Goal: Find specific page/section: Locate a particular part of the current website

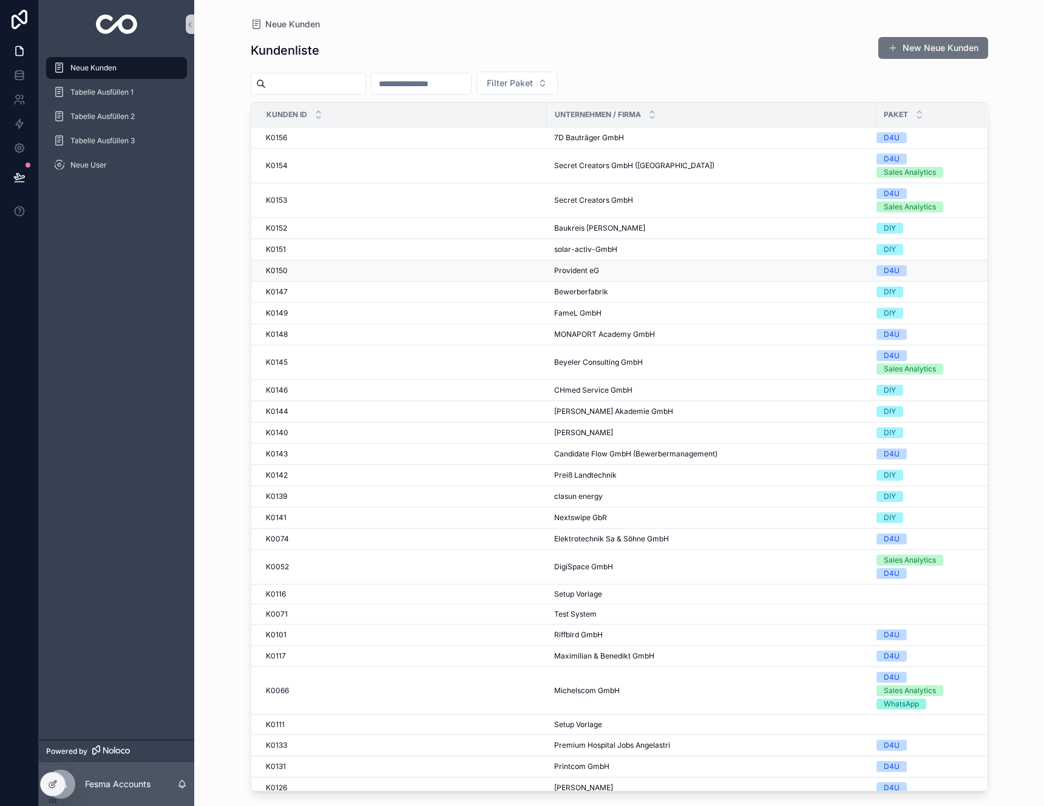
click at [445, 266] on div "K0150 K0150" at bounding box center [403, 271] width 274 height 10
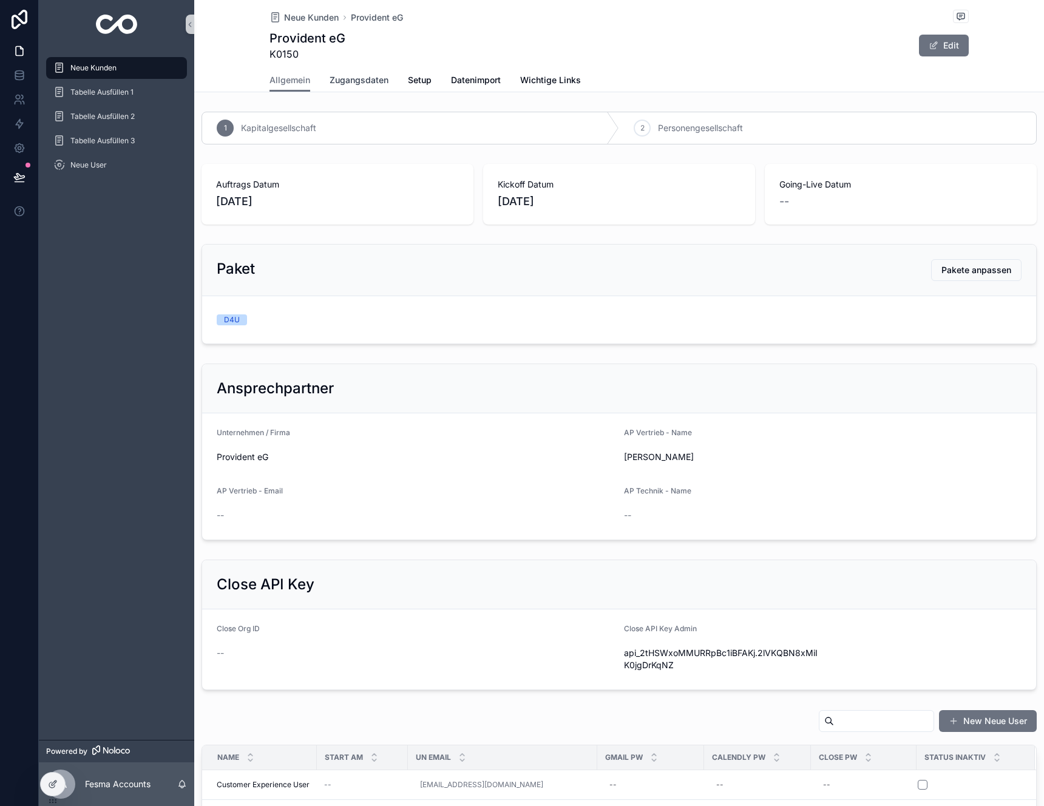
click at [351, 72] on link "Zugangsdaten" at bounding box center [359, 81] width 59 height 24
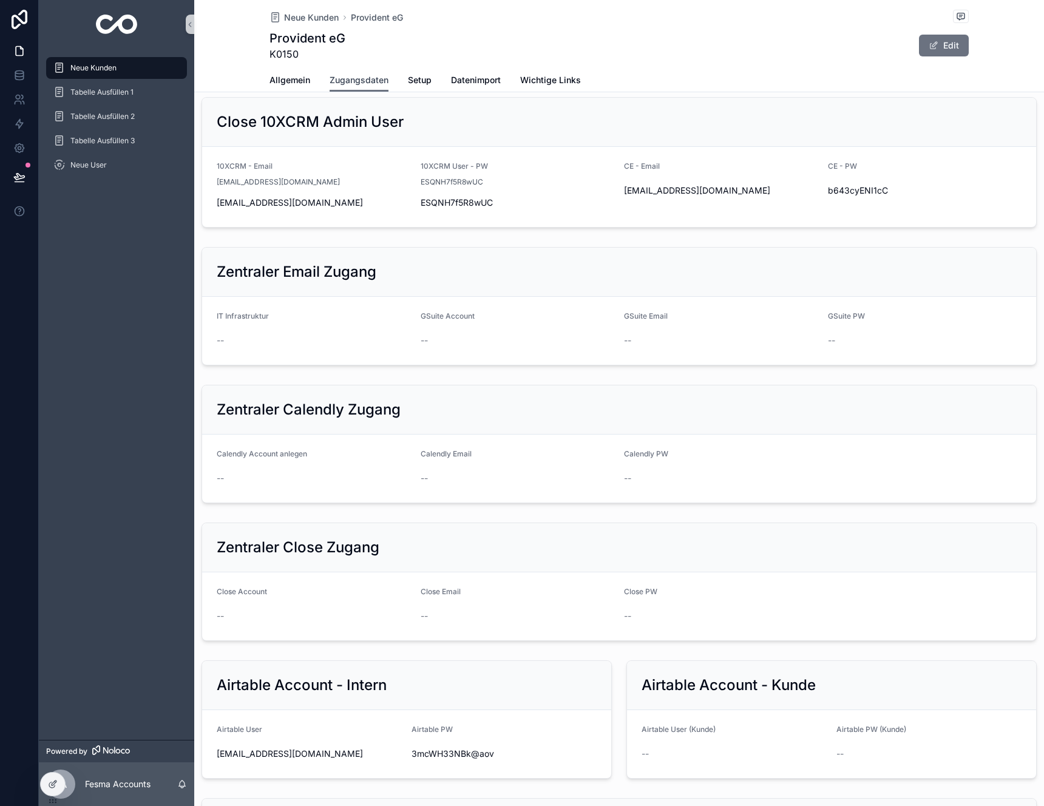
scroll to position [146, 0]
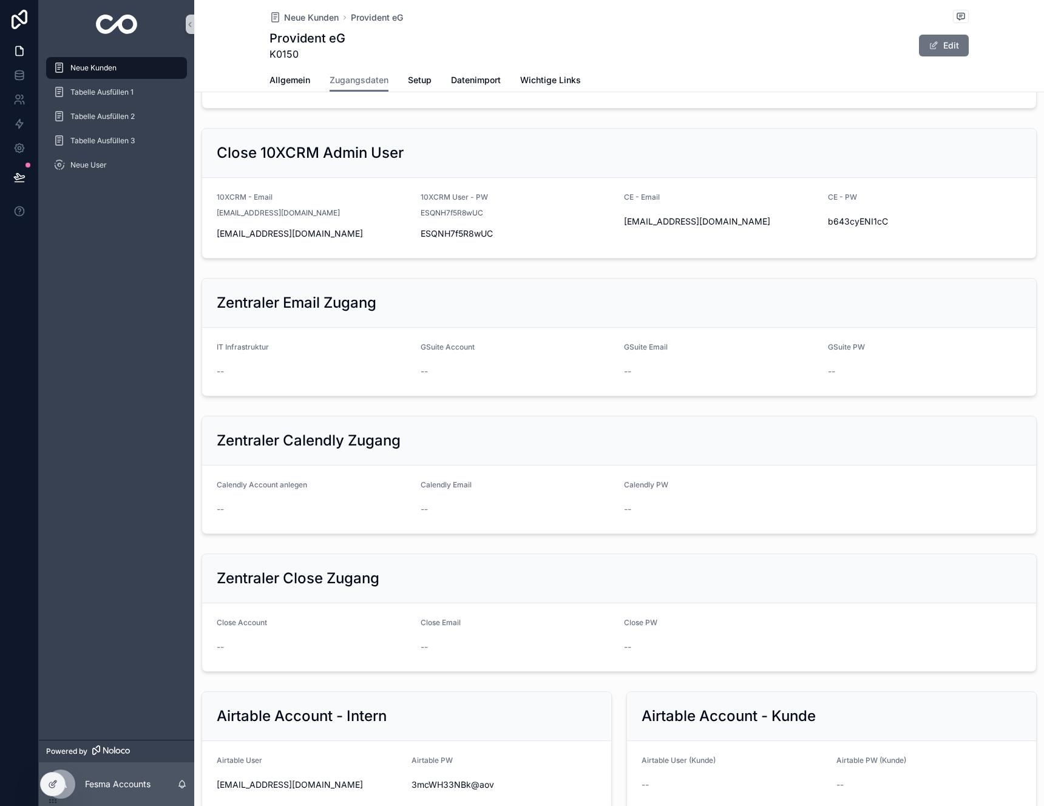
click at [118, 72] on div "Neue Kunden" at bounding box center [116, 67] width 126 height 19
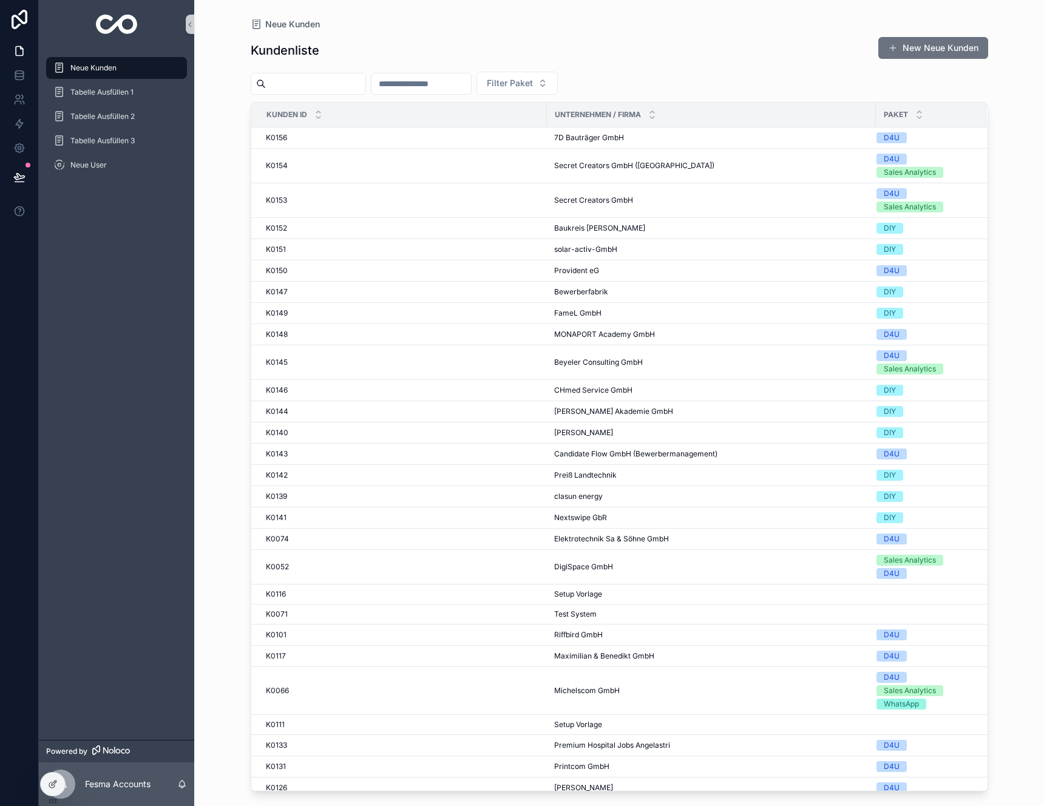
click at [441, 84] on input "scrollable content" at bounding box center [421, 83] width 100 height 17
type input "**"
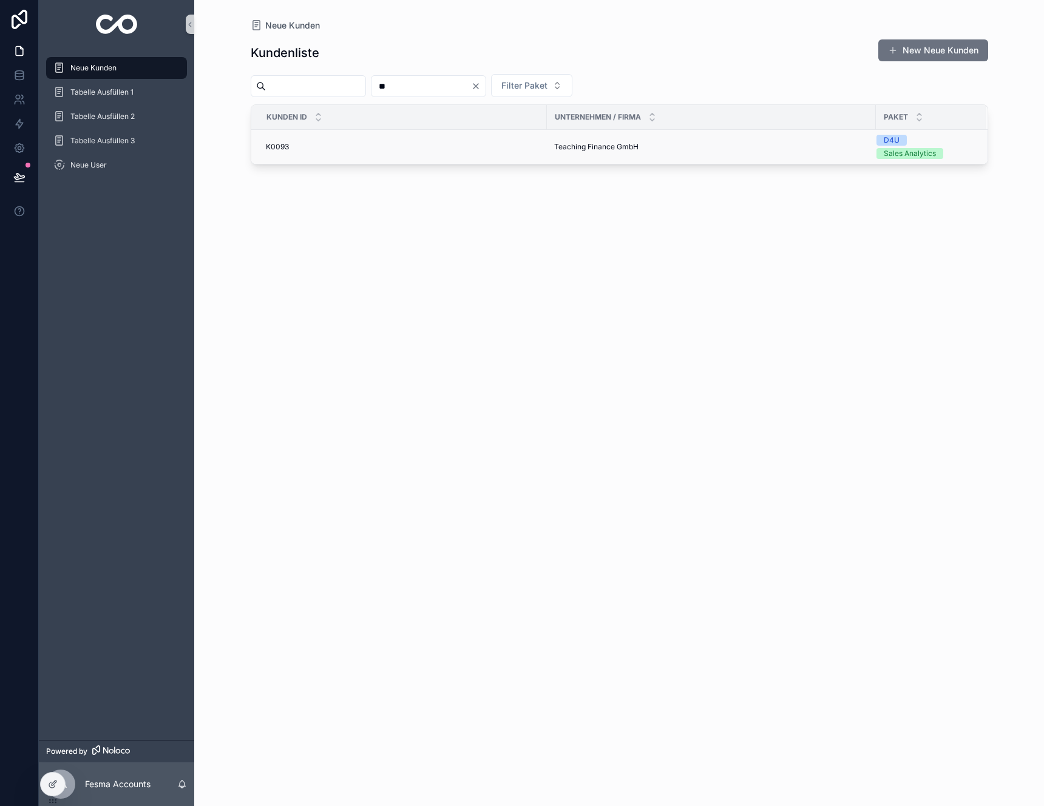
click at [532, 132] on td "K0093 K0093" at bounding box center [399, 147] width 296 height 35
click at [537, 139] on td "K0093 K0093" at bounding box center [399, 147] width 296 height 35
click at [560, 143] on span "Teaching Finance GmbH" at bounding box center [596, 147] width 84 height 10
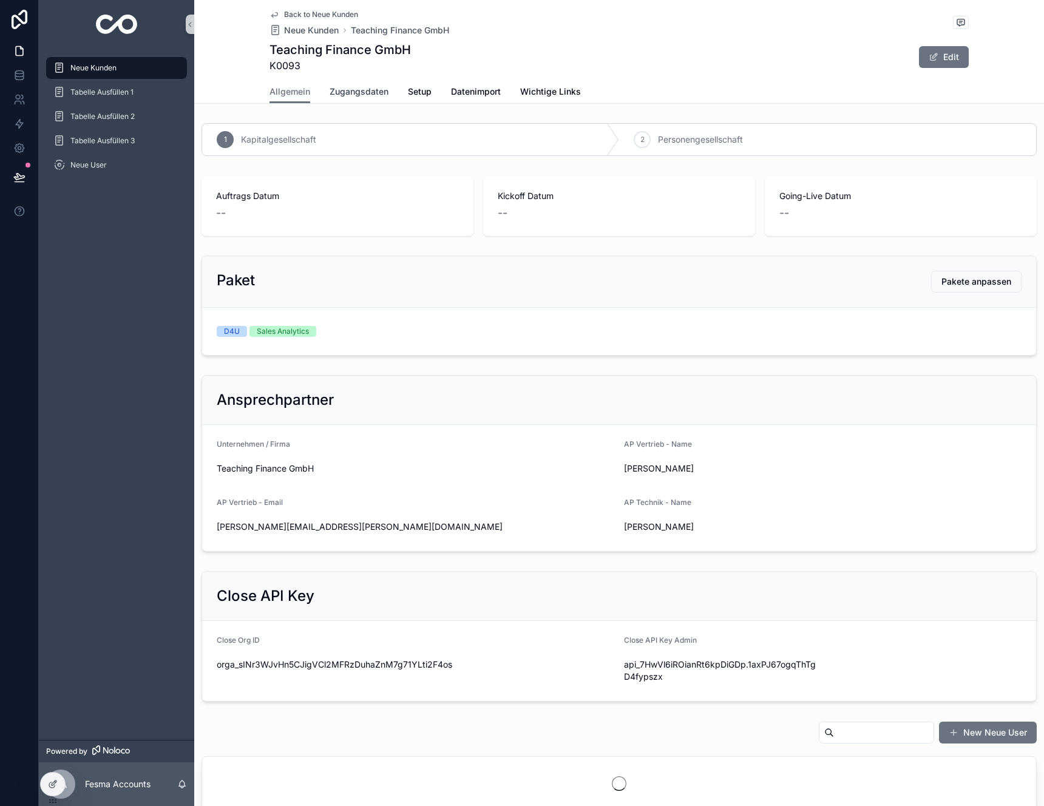
click at [362, 89] on span "Zugangsdaten" at bounding box center [359, 92] width 59 height 12
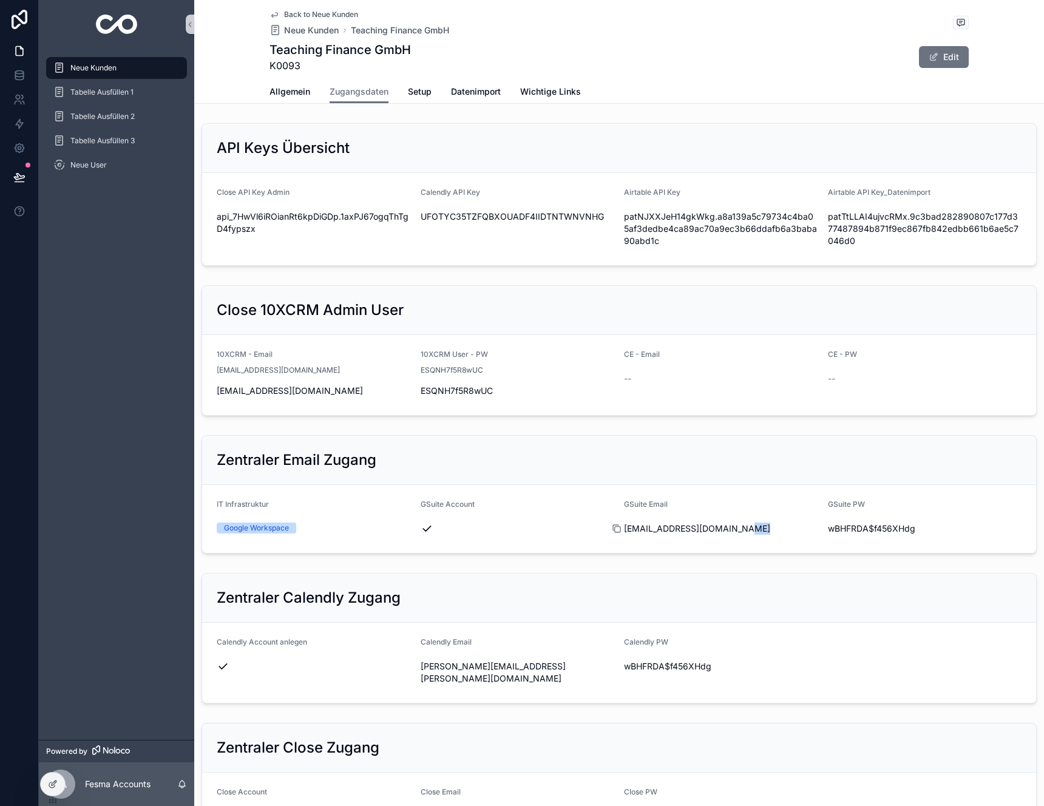
drag, startPoint x: 739, startPoint y: 533, endPoint x: 618, endPoint y: 530, distance: 120.8
click at [624, 530] on div "[EMAIL_ADDRESS][DOMAIN_NAME]" at bounding box center [721, 529] width 194 height 12
click at [613, 529] on icon "scrollable content" at bounding box center [617, 529] width 10 height 10
click at [660, 662] on span "wBHFRDA$f456XHdg" at bounding box center [721, 666] width 194 height 12
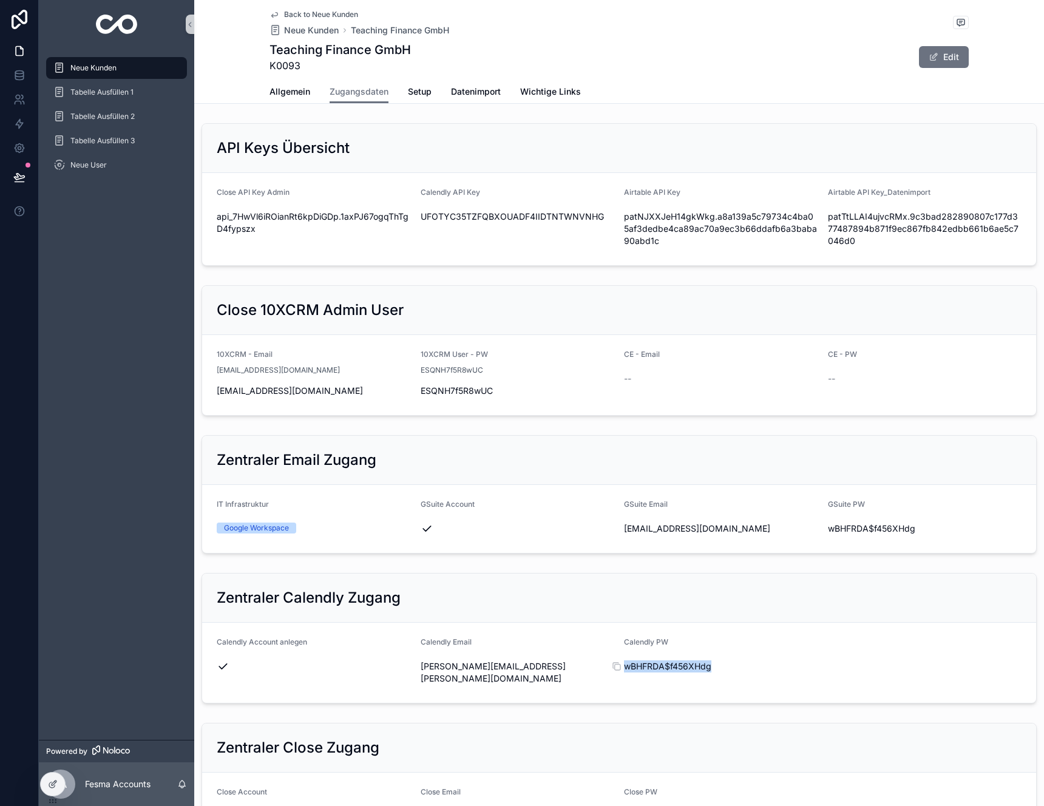
click at [660, 662] on span "wBHFRDA$f456XHdg" at bounding box center [721, 666] width 194 height 12
copy div "wBHFRDA$f456XHdg"
drag, startPoint x: 592, startPoint y: 664, endPoint x: 416, endPoint y: 668, distance: 176.0
click at [421, 668] on div "[PERSON_NAME][EMAIL_ADDRESS][PERSON_NAME][DOMAIN_NAME]" at bounding box center [518, 672] width 194 height 24
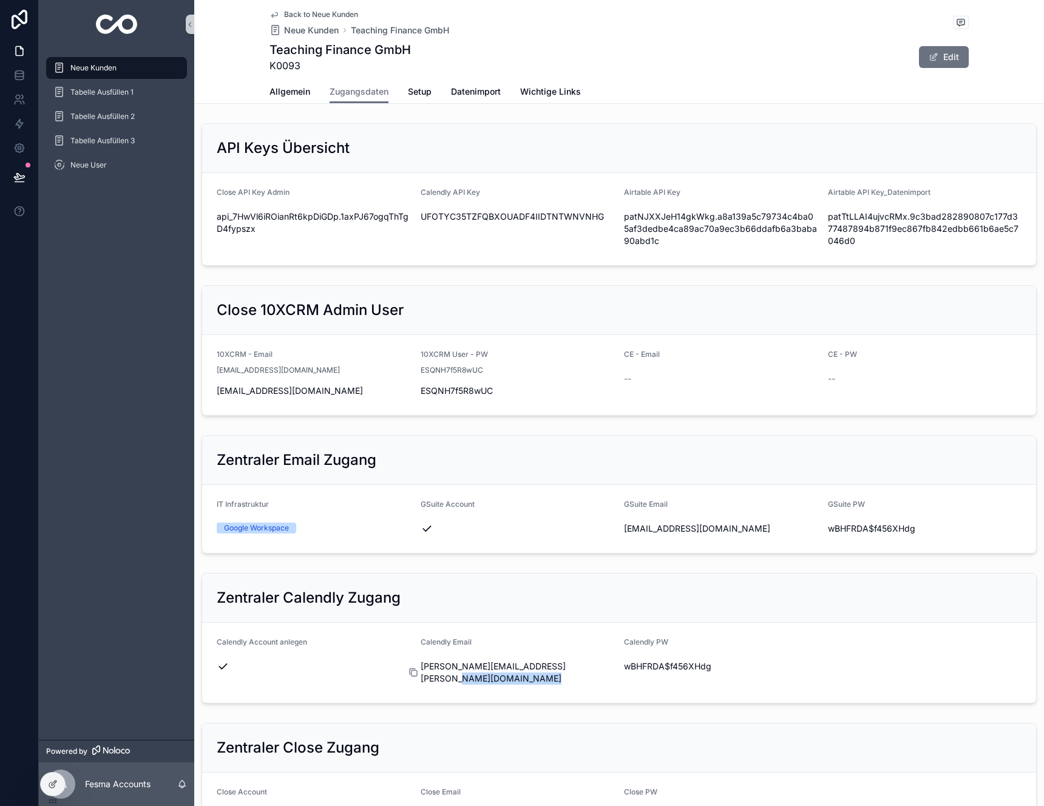
click at [412, 668] on icon "scrollable content" at bounding box center [413, 673] width 10 height 10
click at [618, 672] on form "Calendly Account anlegen Calendly Email [PERSON_NAME][EMAIL_ADDRESS][PERSON_NAM…" at bounding box center [619, 663] width 834 height 80
copy div "wBHFRDA$f456XHdg"
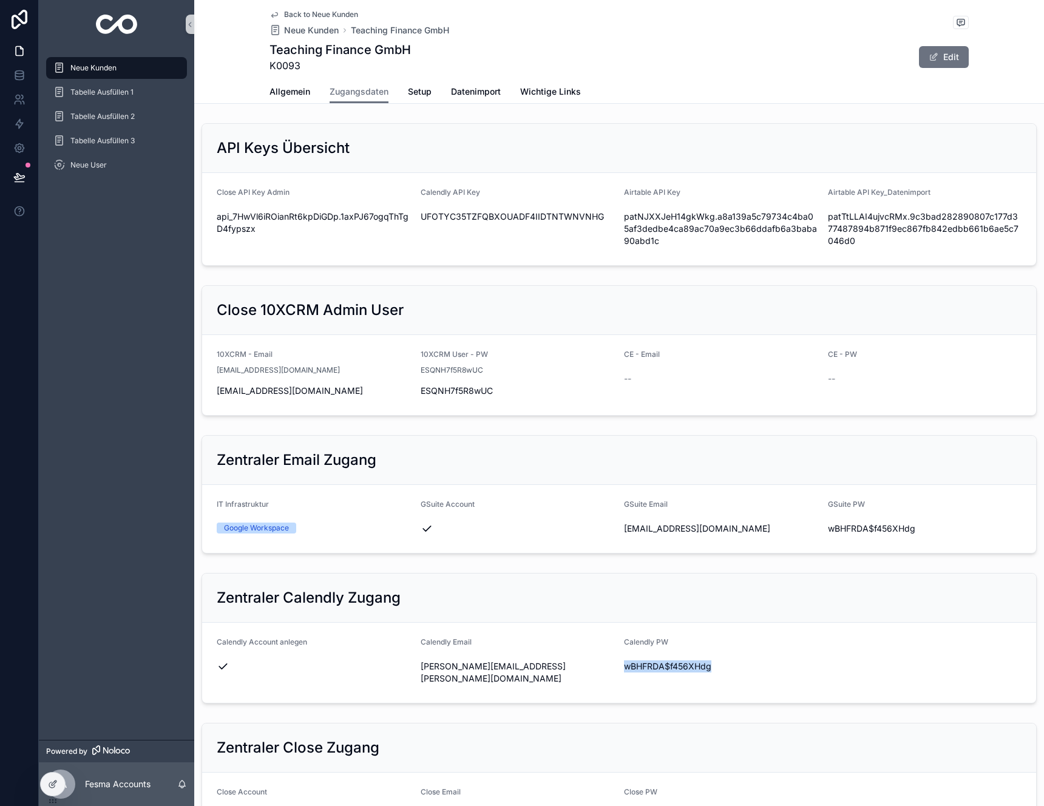
click at [159, 72] on div "Neue Kunden" at bounding box center [116, 67] width 126 height 19
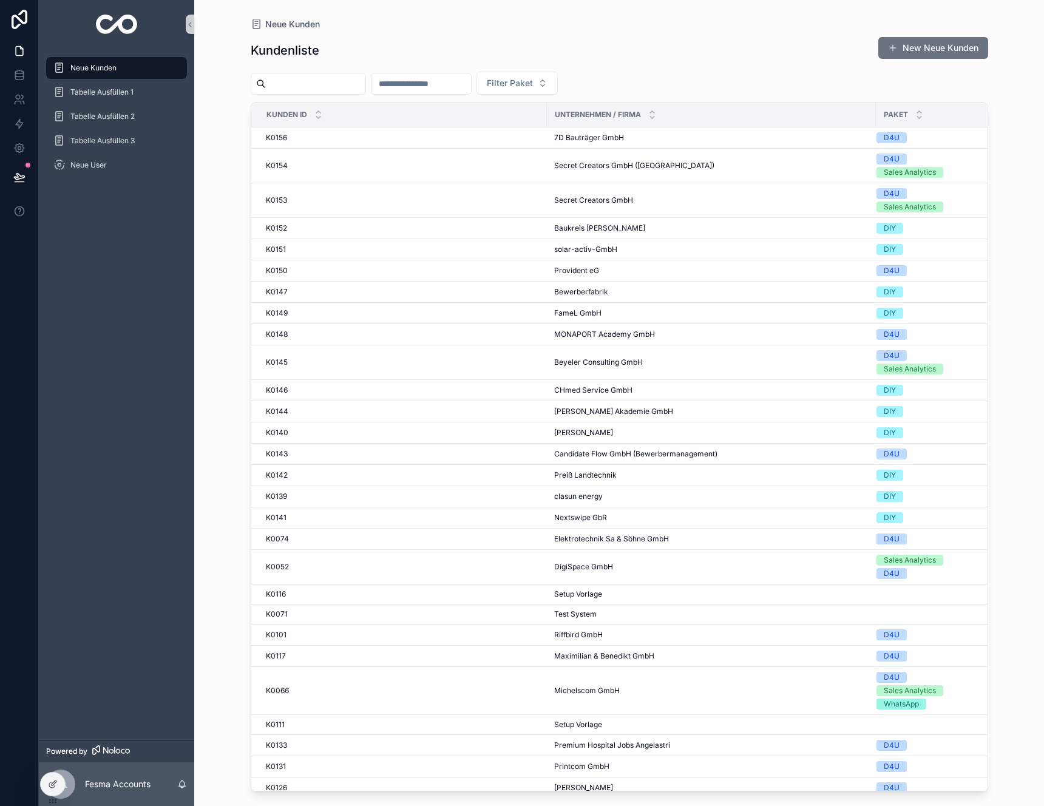
click at [422, 73] on div "scrollable content" at bounding box center [421, 84] width 101 height 22
click at [430, 89] on input "scrollable content" at bounding box center [421, 83] width 100 height 17
type input "**"
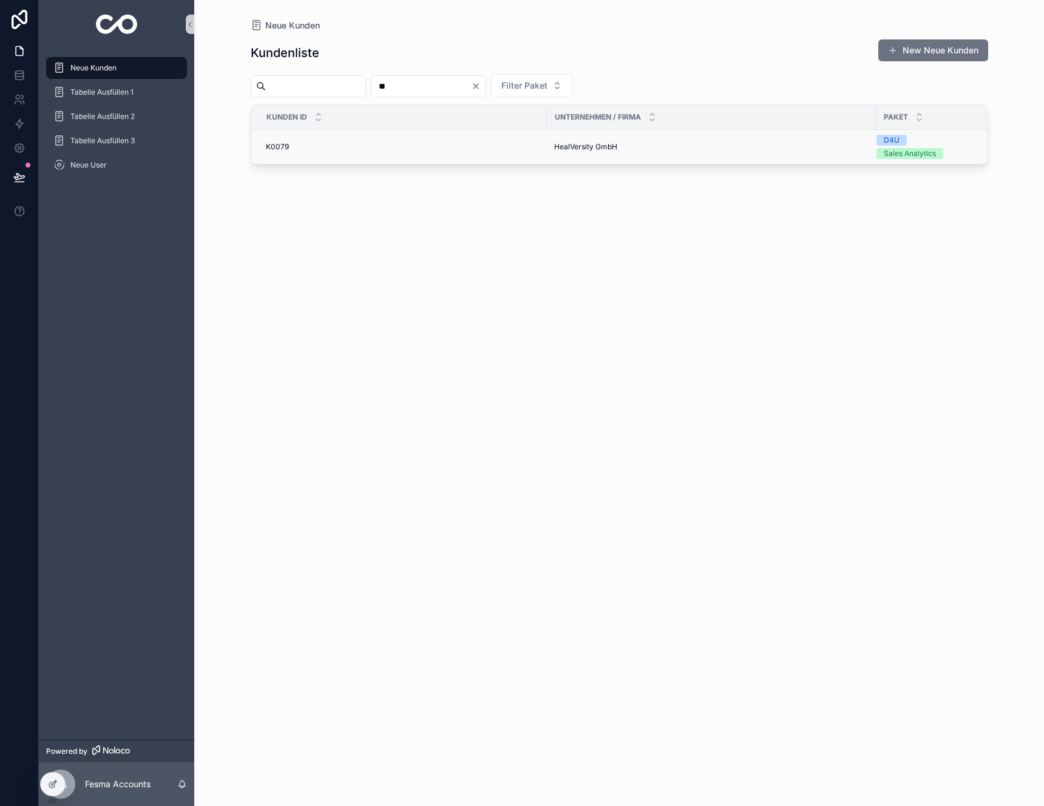
click at [396, 140] on td "K0079 K0079" at bounding box center [399, 147] width 296 height 35
click at [410, 144] on div "K0079 K0079" at bounding box center [403, 147] width 274 height 10
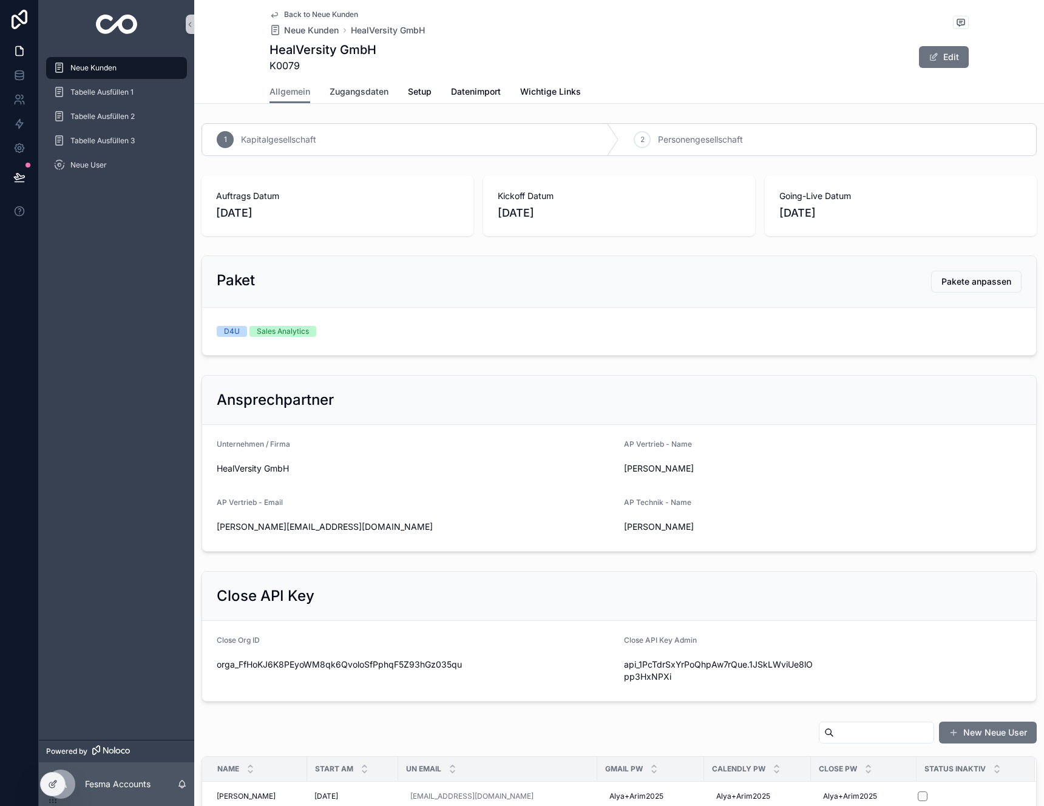
click at [344, 93] on span "Zugangsdaten" at bounding box center [359, 92] width 59 height 12
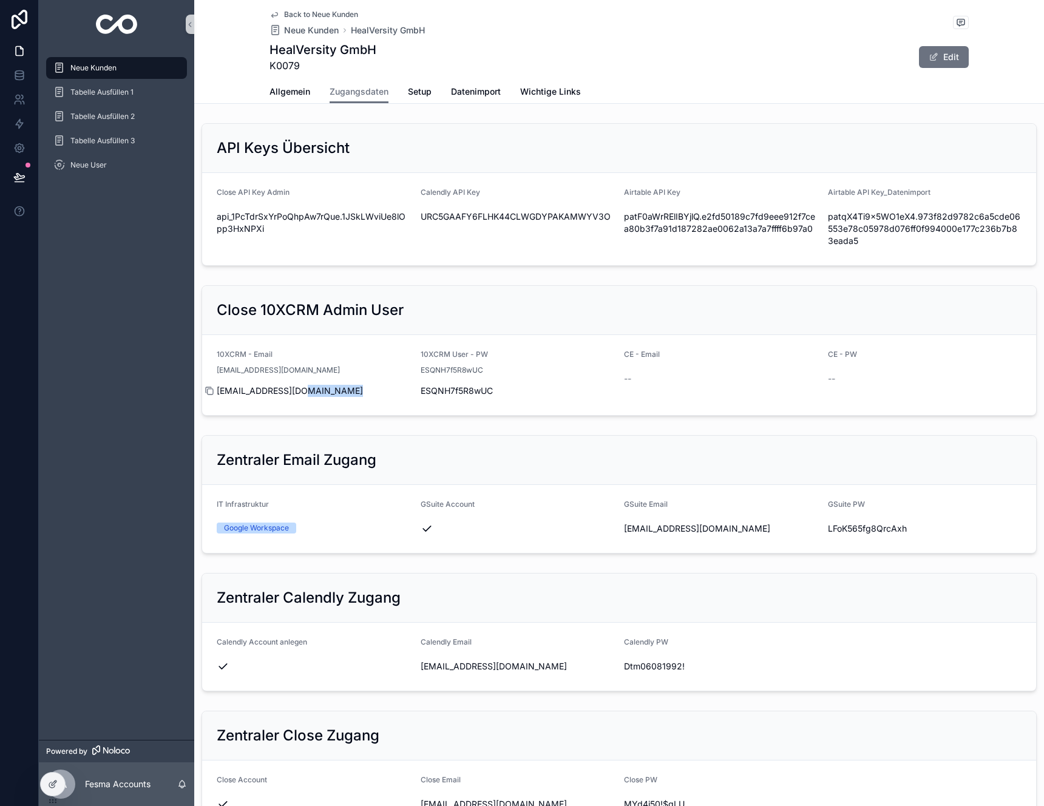
drag, startPoint x: 320, startPoint y: 401, endPoint x: 216, endPoint y: 394, distance: 104.6
click at [217, 394] on form "10XCRM - Email [EMAIL_ADDRESS][DOMAIN_NAME] [EMAIL_ADDRESS][DOMAIN_NAME] 10XCRM…" at bounding box center [619, 375] width 834 height 80
click at [211, 391] on icon "scrollable content" at bounding box center [210, 391] width 10 height 10
click at [444, 386] on span "ESQNH7f5R8wUC" at bounding box center [518, 391] width 194 height 12
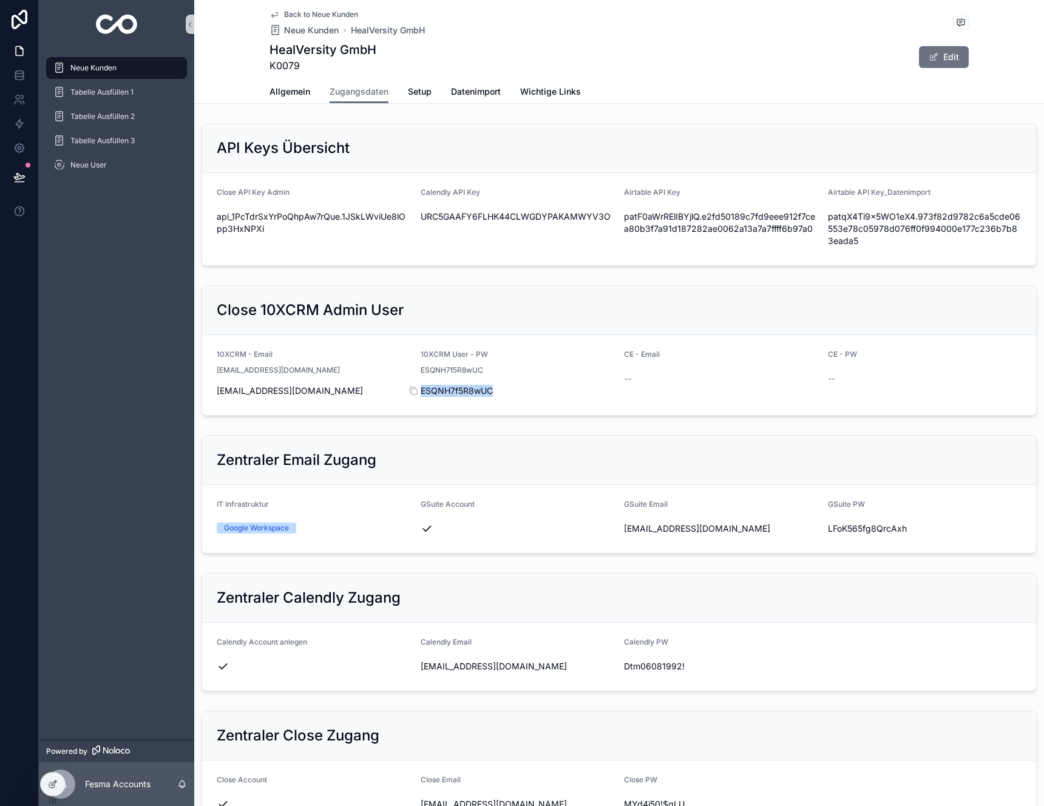
click at [444, 386] on span "ESQNH7f5R8wUC" at bounding box center [518, 391] width 194 height 12
copy span "ESQNH7f5R8wUC"
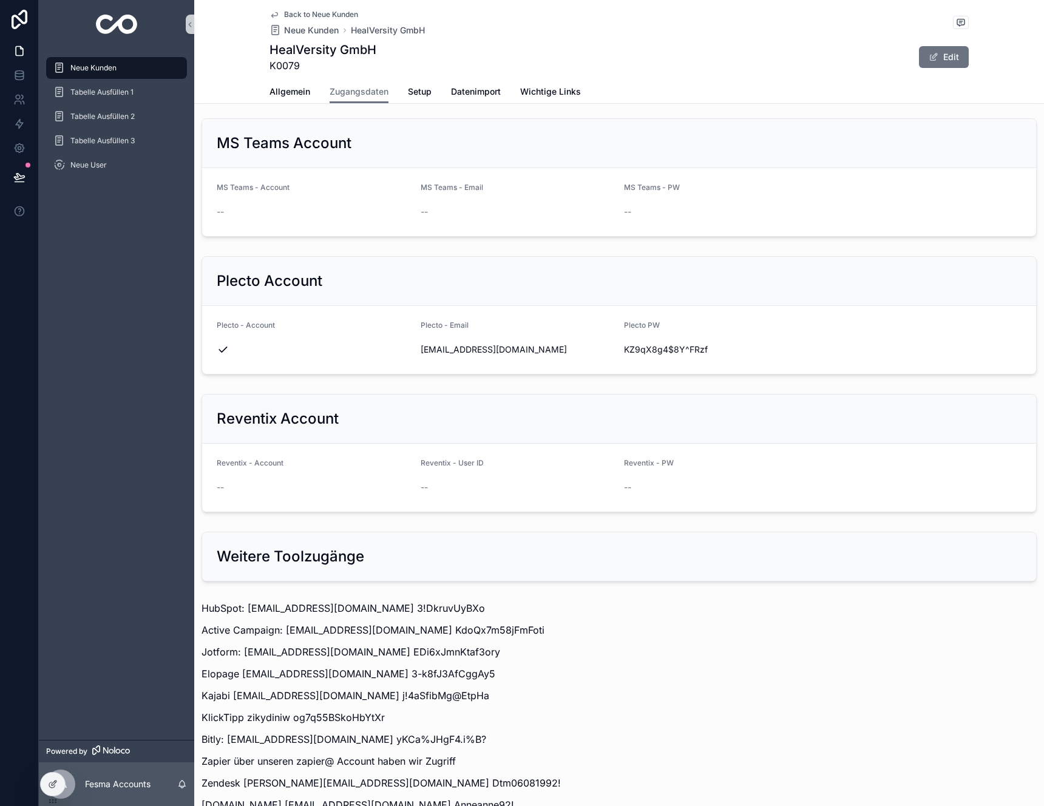
scroll to position [1252, 0]
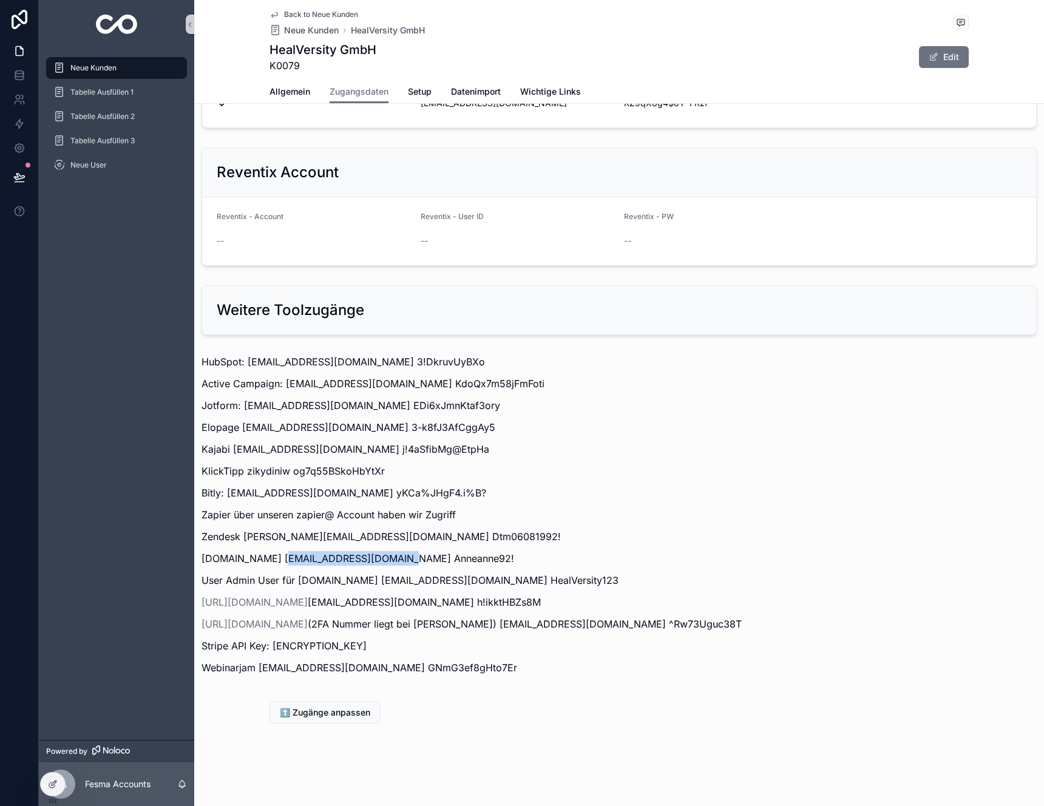
drag, startPoint x: 389, startPoint y: 558, endPoint x: 274, endPoint y: 563, distance: 114.8
click at [274, 563] on p "[DOMAIN_NAME] [EMAIL_ADDRESS][DOMAIN_NAME] Anneanne92!" at bounding box center [619, 558] width 835 height 15
copy p "[PERSON_NAME][EMAIL_ADDRESS][DOMAIN_NAME]"
drag, startPoint x: 453, startPoint y: 560, endPoint x: 394, endPoint y: 561, distance: 59.5
click at [394, 561] on p "[DOMAIN_NAME] [EMAIL_ADDRESS][DOMAIN_NAME] Anneanne92!" at bounding box center [619, 558] width 835 height 15
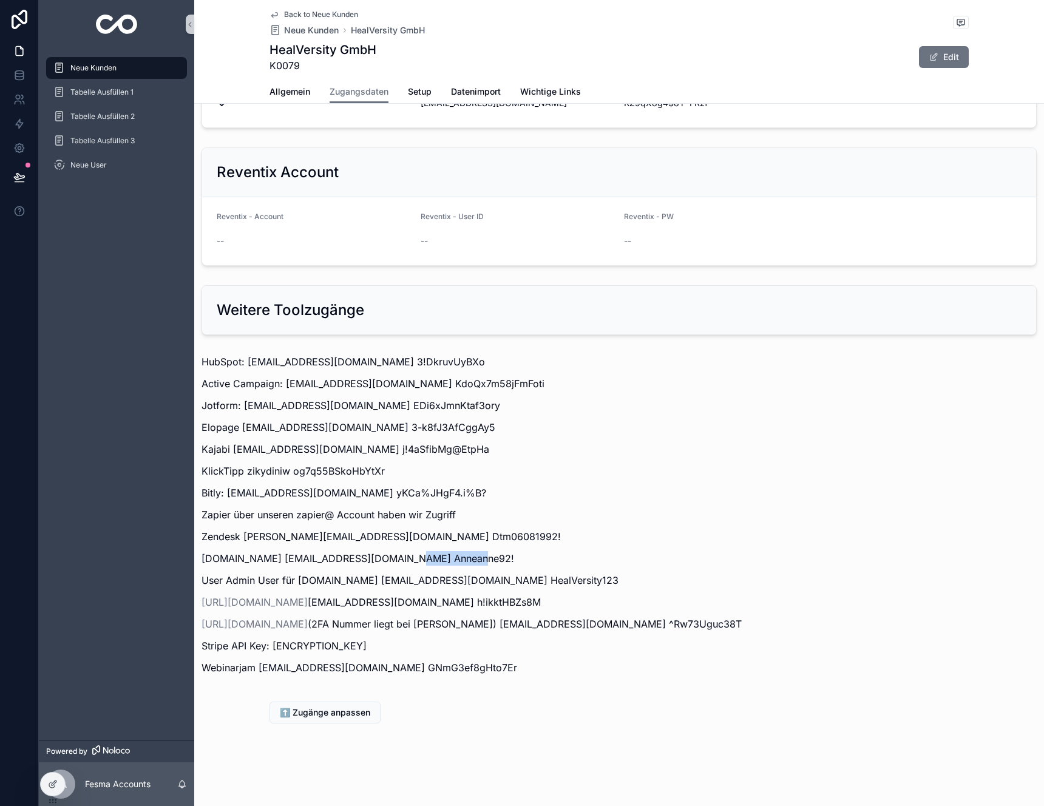
copy p "Anneanne92!"
